Goal: Information Seeking & Learning: Learn about a topic

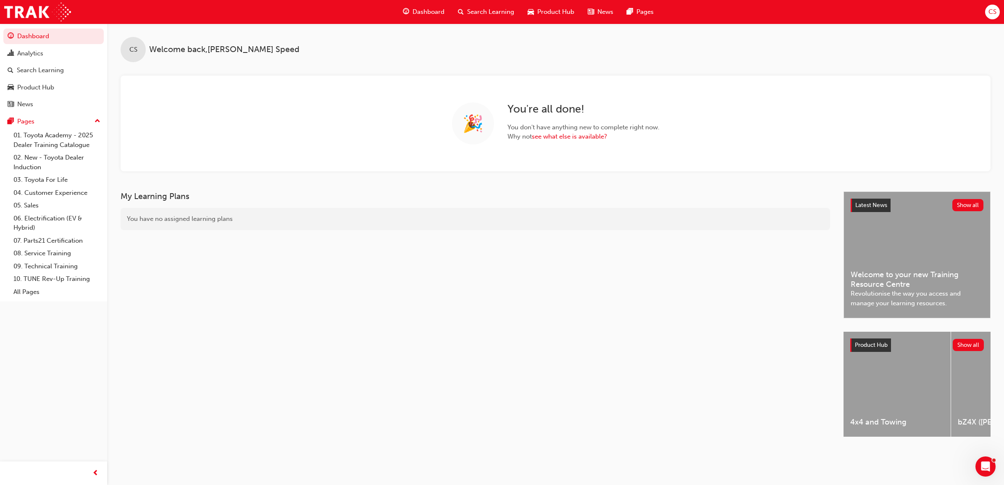
click at [479, 17] on div "Search Learning" at bounding box center [486, 11] width 70 height 17
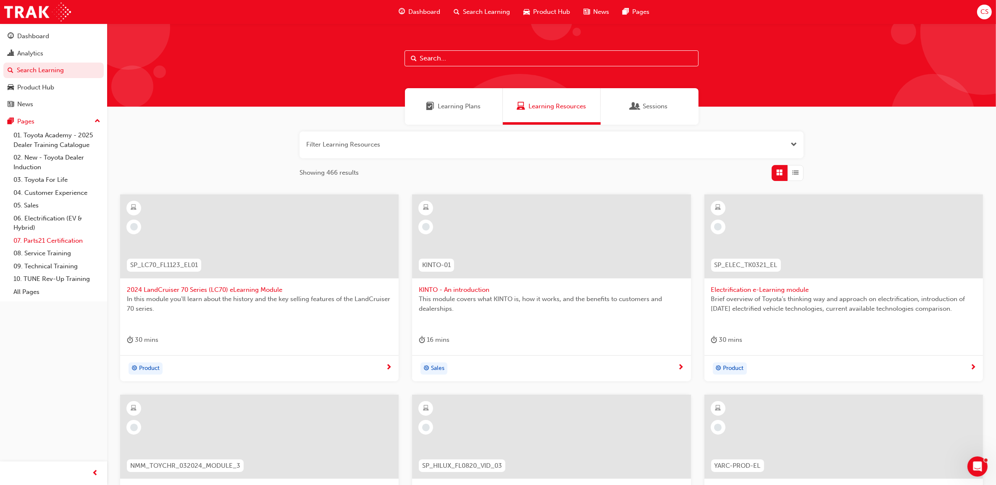
click at [45, 242] on link "07. Parts21 Certification" at bounding box center [57, 240] width 94 height 13
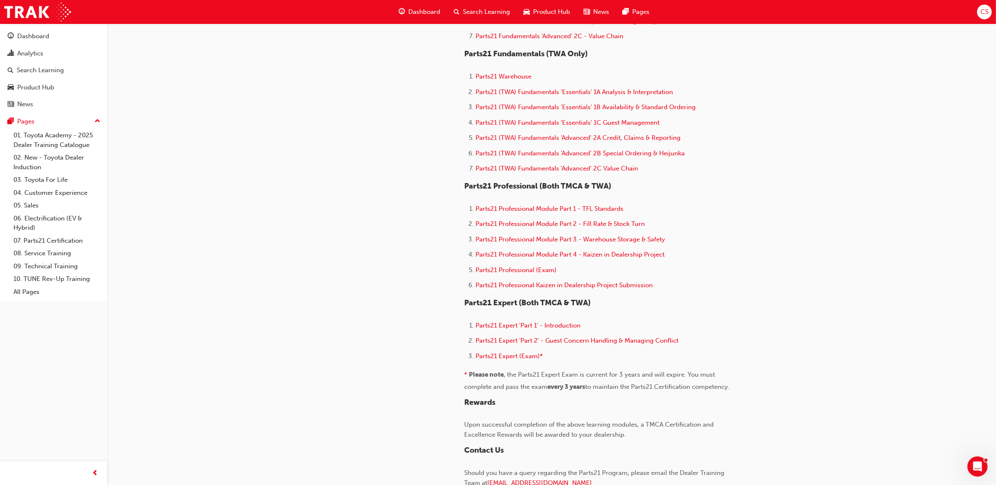
scroll to position [420, 0]
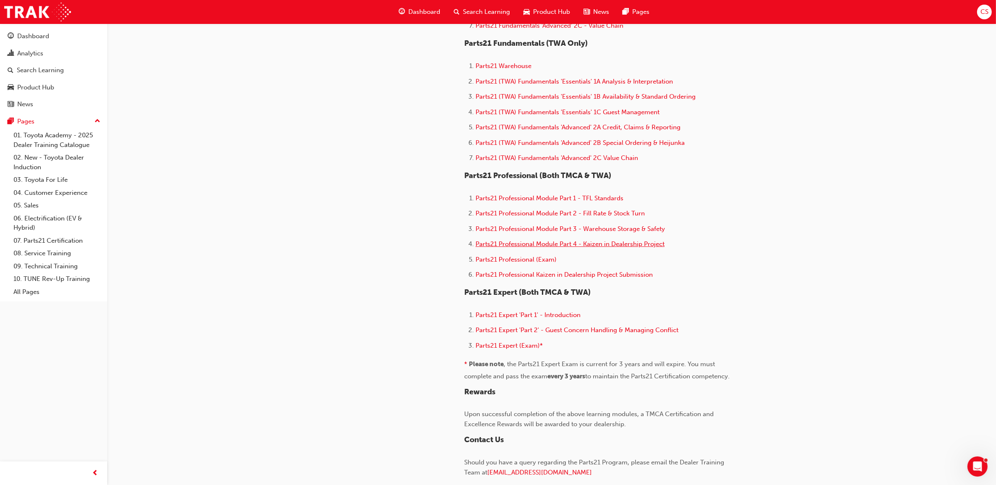
click at [609, 245] on span "Parts21 Professional Module Part 4 - Kaizen in Dealership Project" at bounding box center [569, 244] width 189 height 8
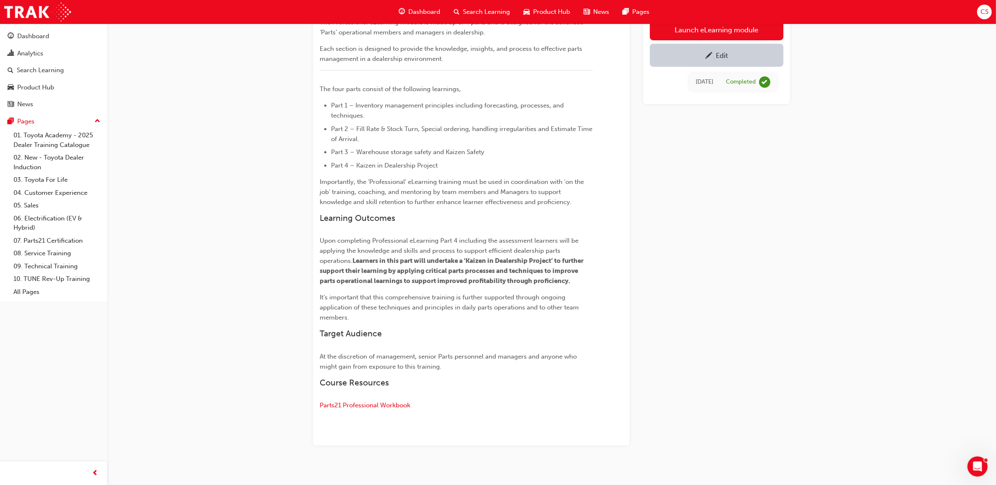
scroll to position [191, 0]
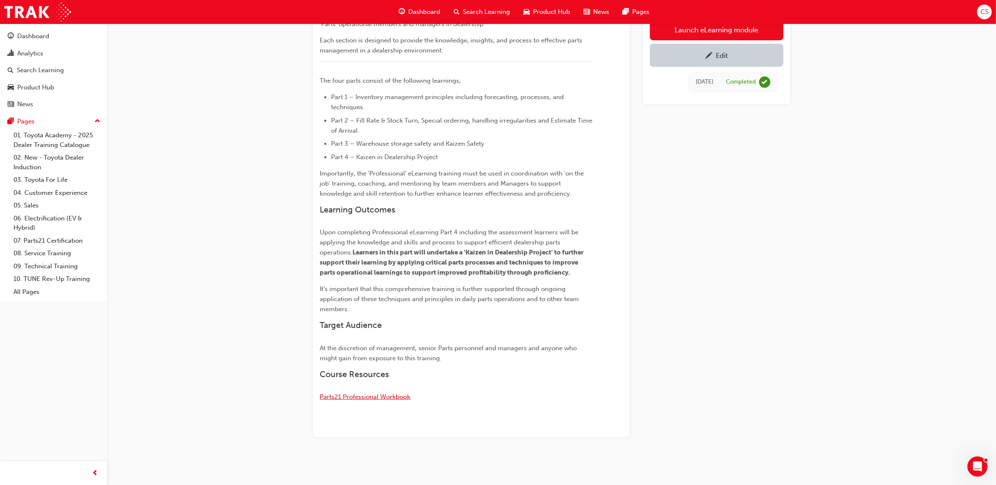
click at [395, 394] on span "Parts21 Professional Workbook" at bounding box center [365, 397] width 91 height 8
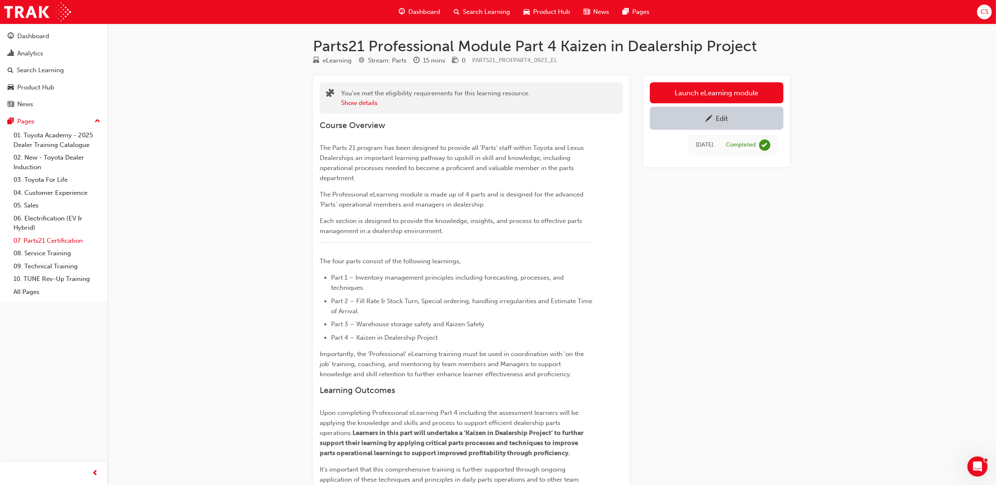
click at [61, 239] on link "07. Parts21 Certification" at bounding box center [57, 240] width 94 height 13
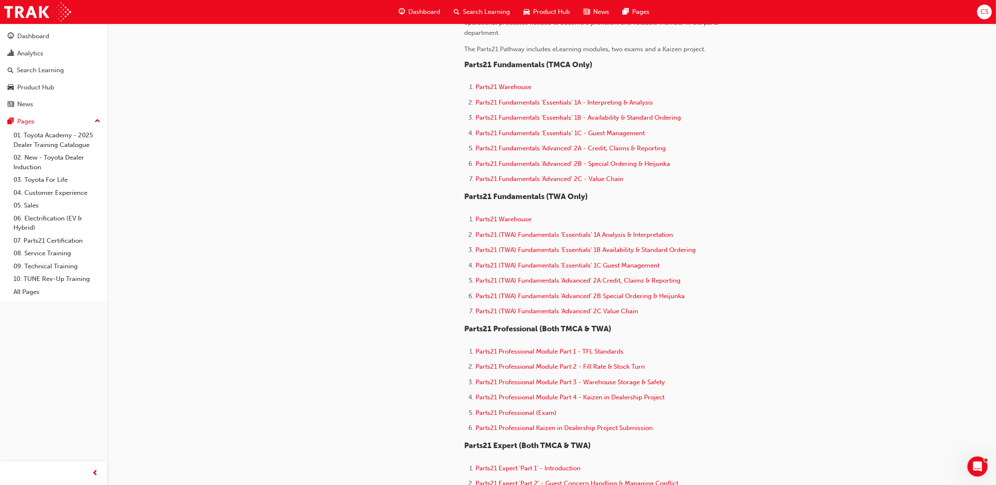
scroll to position [315, 0]
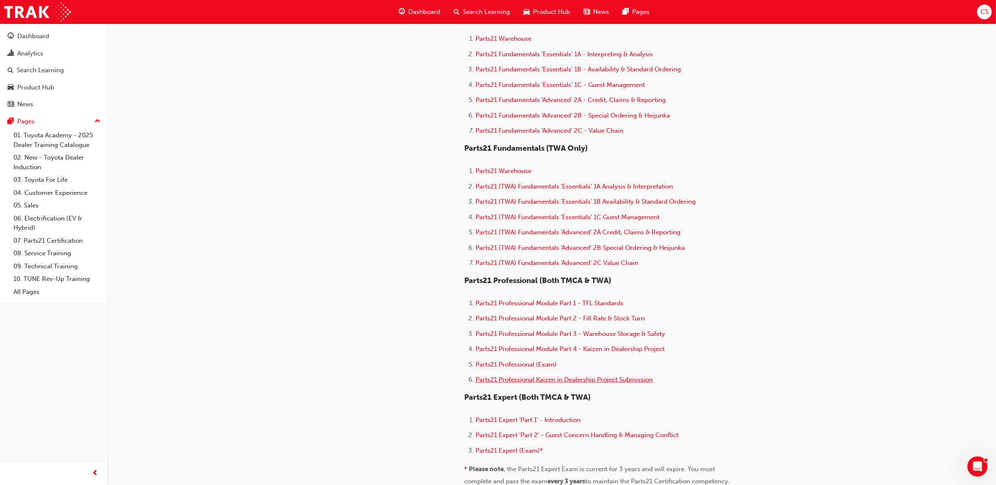
click at [636, 381] on span "Parts21 Professional Kaizen in Dealership Project Submission" at bounding box center [563, 380] width 177 height 8
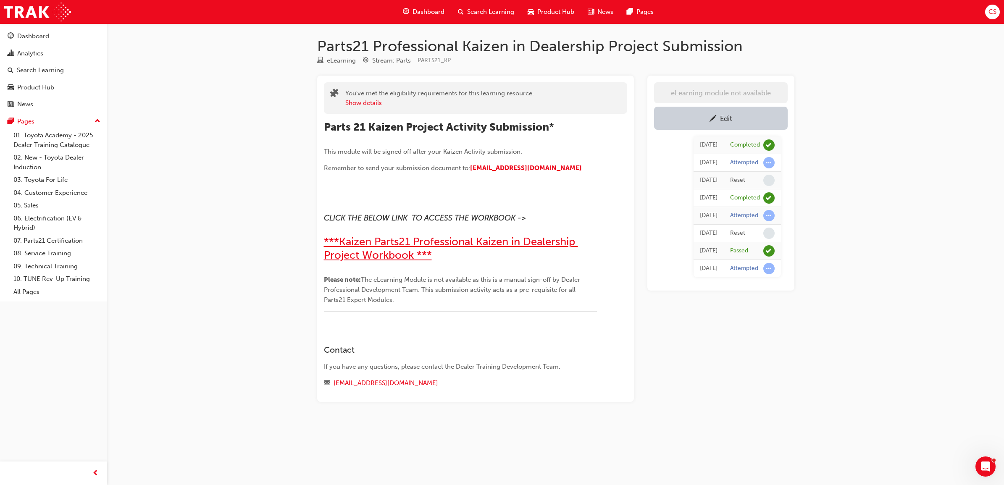
click at [536, 242] on span "***Kaizen Parts21 Professional Kaizen in Dealership Project Workbook ***" at bounding box center [451, 248] width 254 height 26
